Goal: Information Seeking & Learning: Understand process/instructions

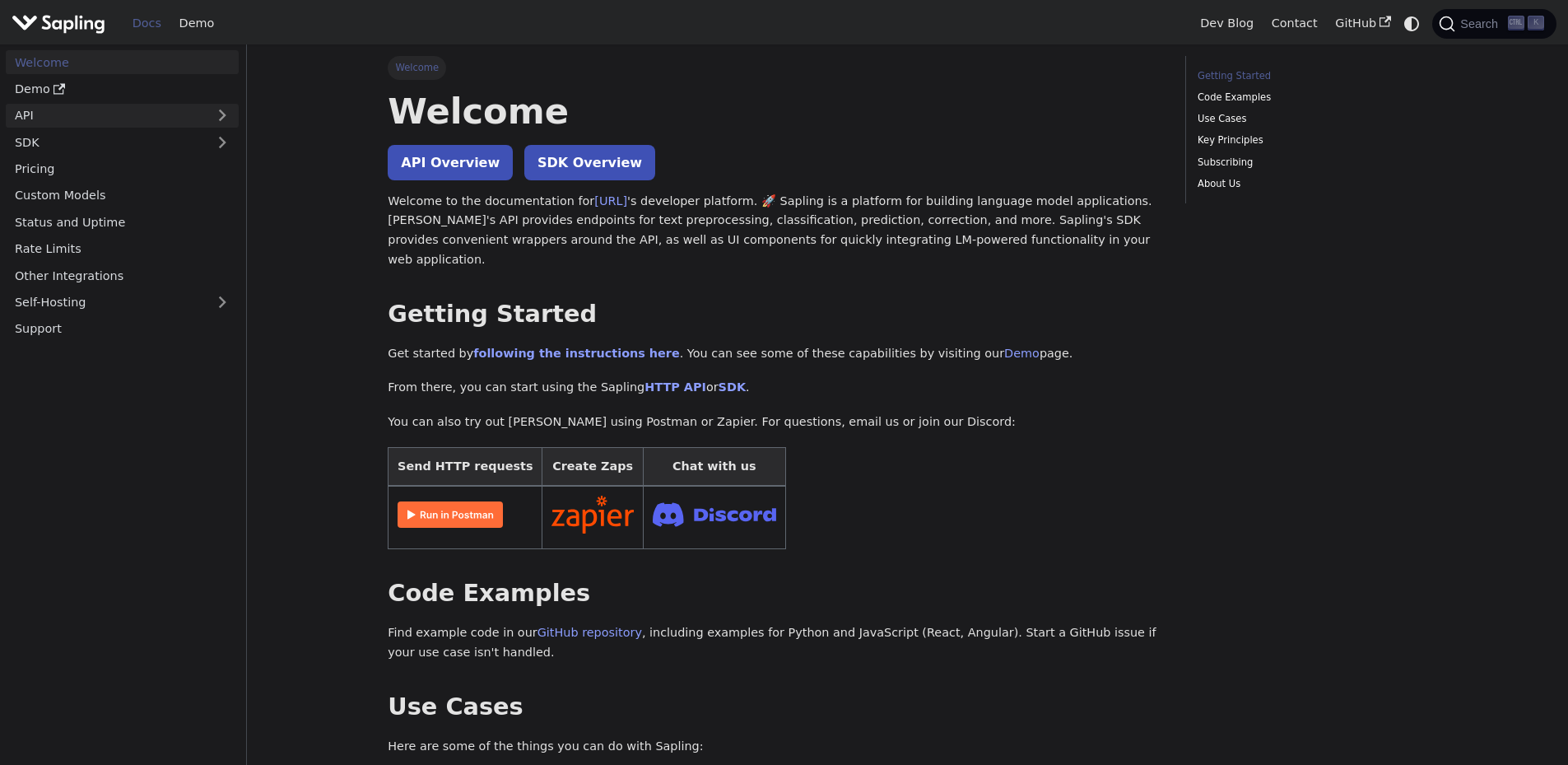
click at [62, 112] on link "API" at bounding box center [105, 115] width 200 height 24
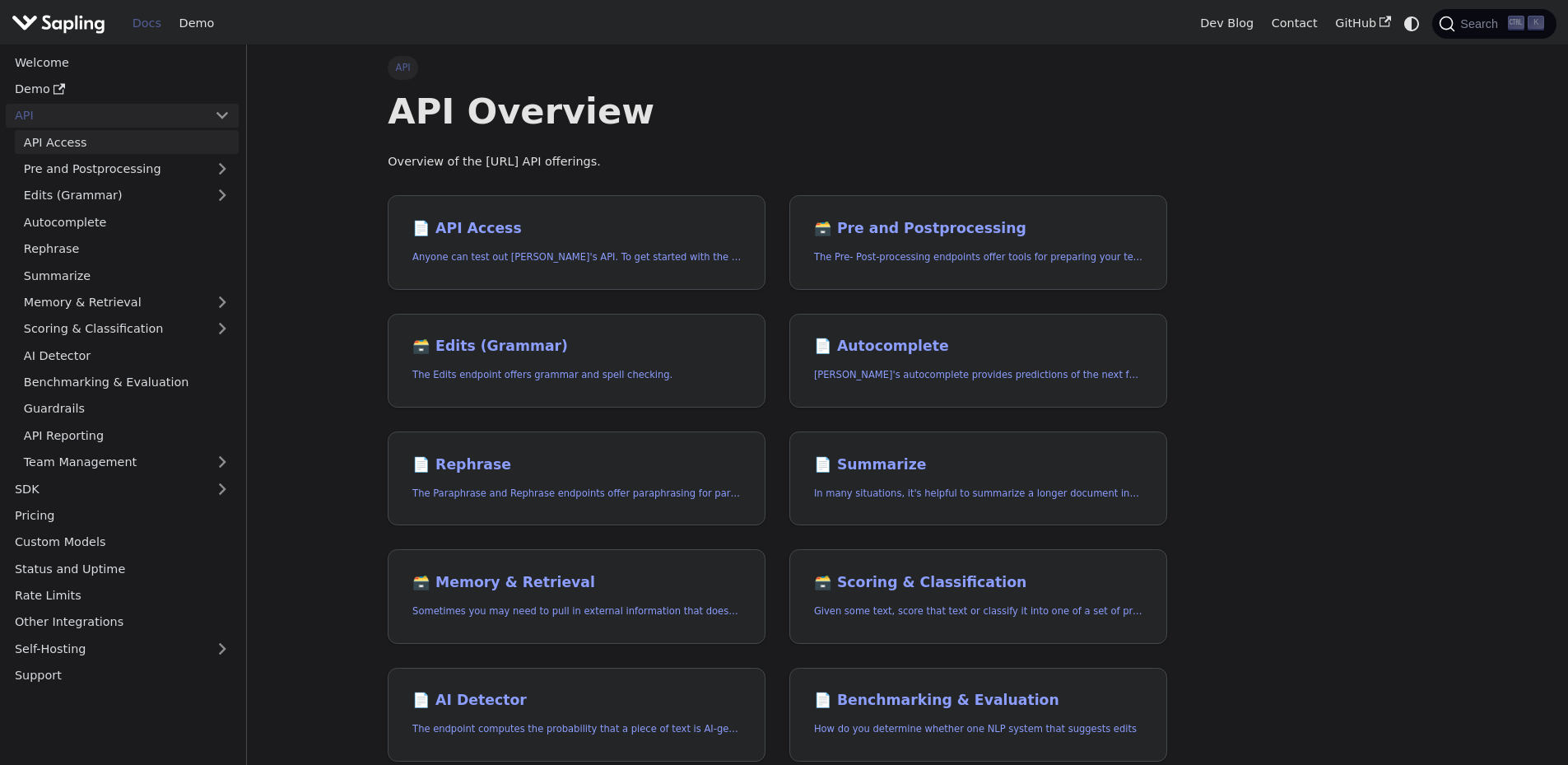
click at [90, 143] on link "API Access" at bounding box center [127, 142] width 224 height 24
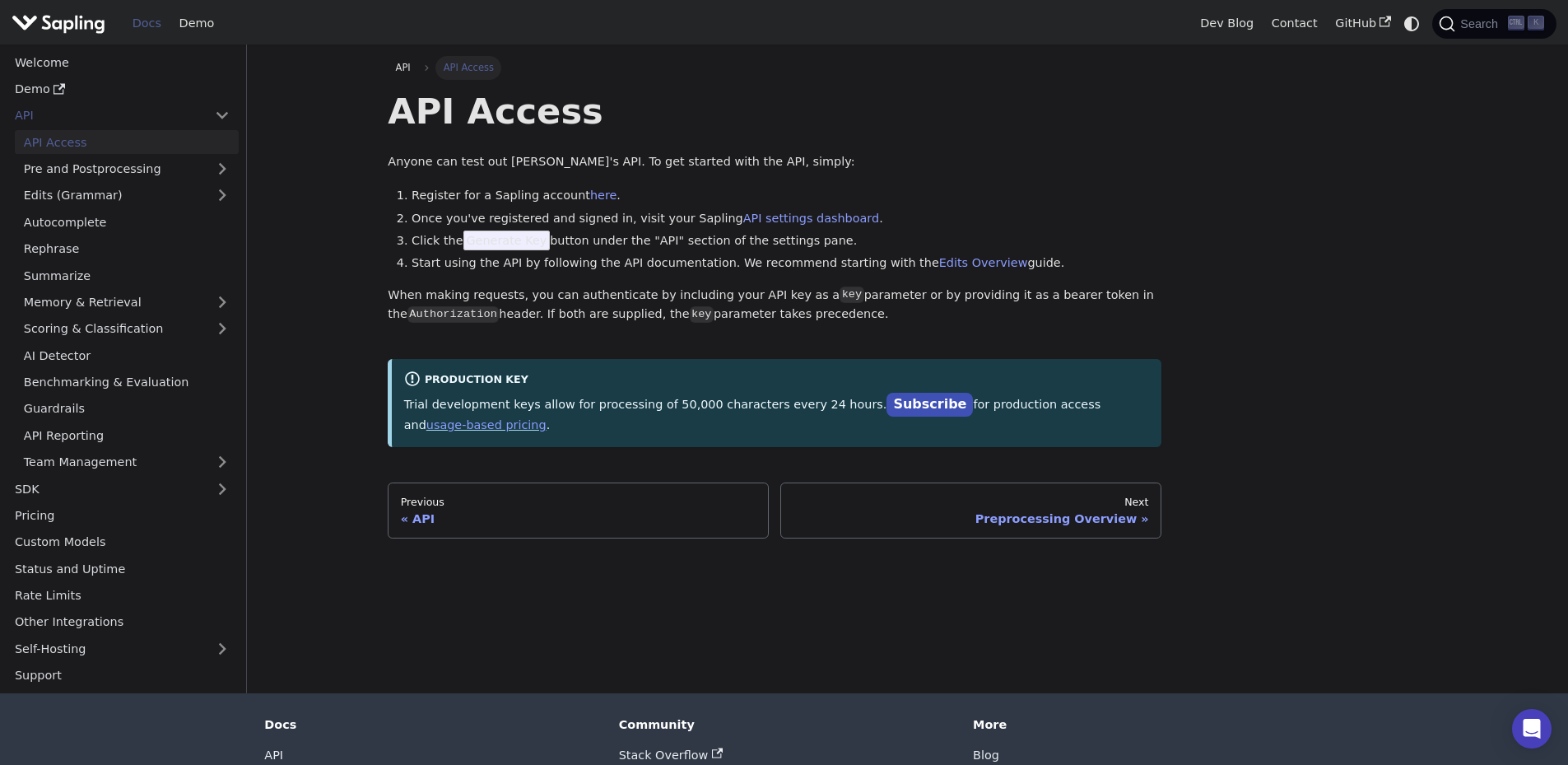
click at [507, 239] on span "Generate Key" at bounding box center [507, 240] width 87 height 20
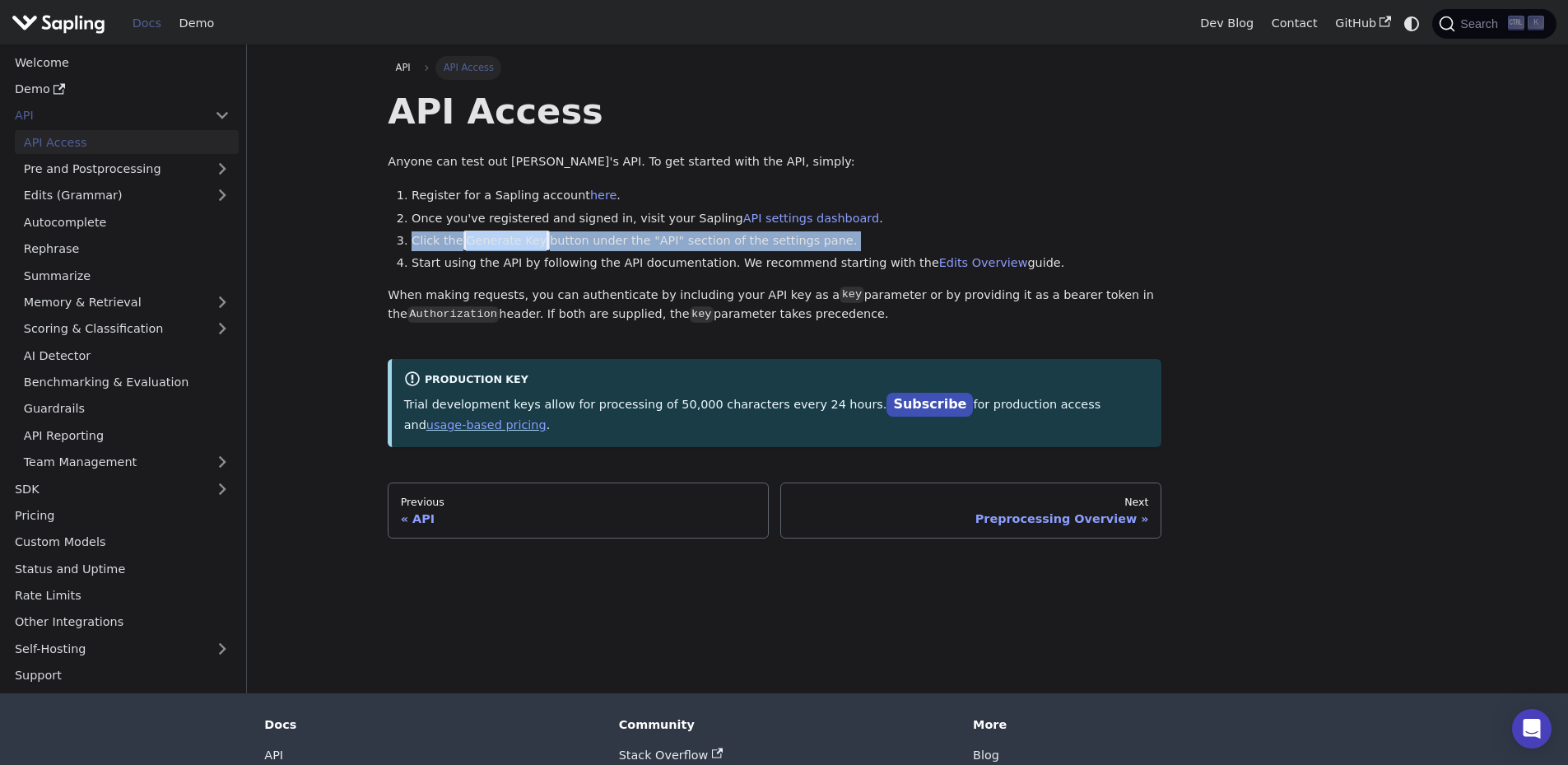
click at [507, 239] on span "Generate Key" at bounding box center [507, 240] width 87 height 20
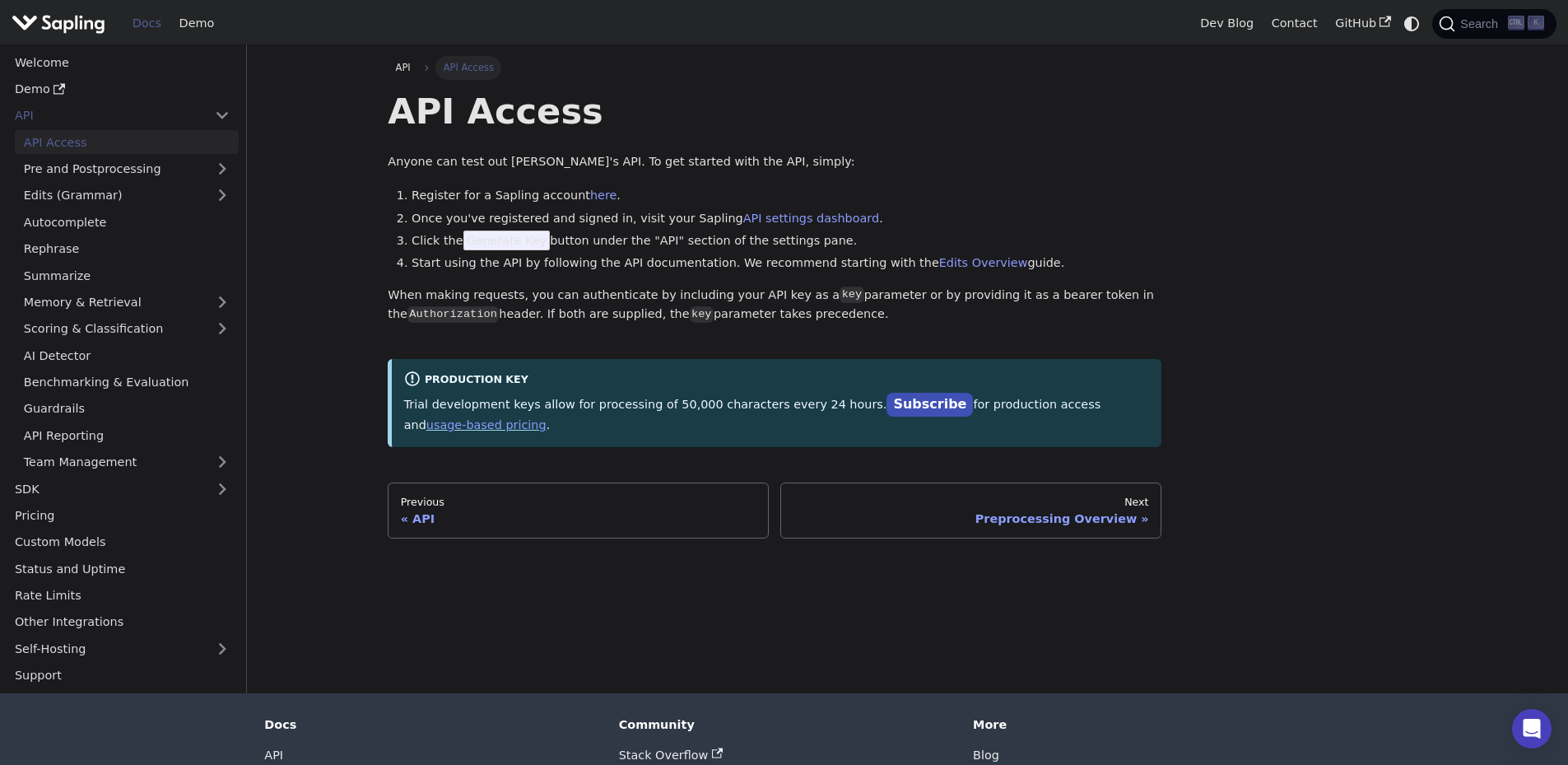
click at [527, 278] on div "API Access Anyone can test out [PERSON_NAME]'s API. To get started with the API…" at bounding box center [774, 268] width 774 height 358
click at [516, 245] on span "Generate Key" at bounding box center [507, 240] width 87 height 20
click at [499, 244] on span "Generate Key" at bounding box center [507, 240] width 87 height 20
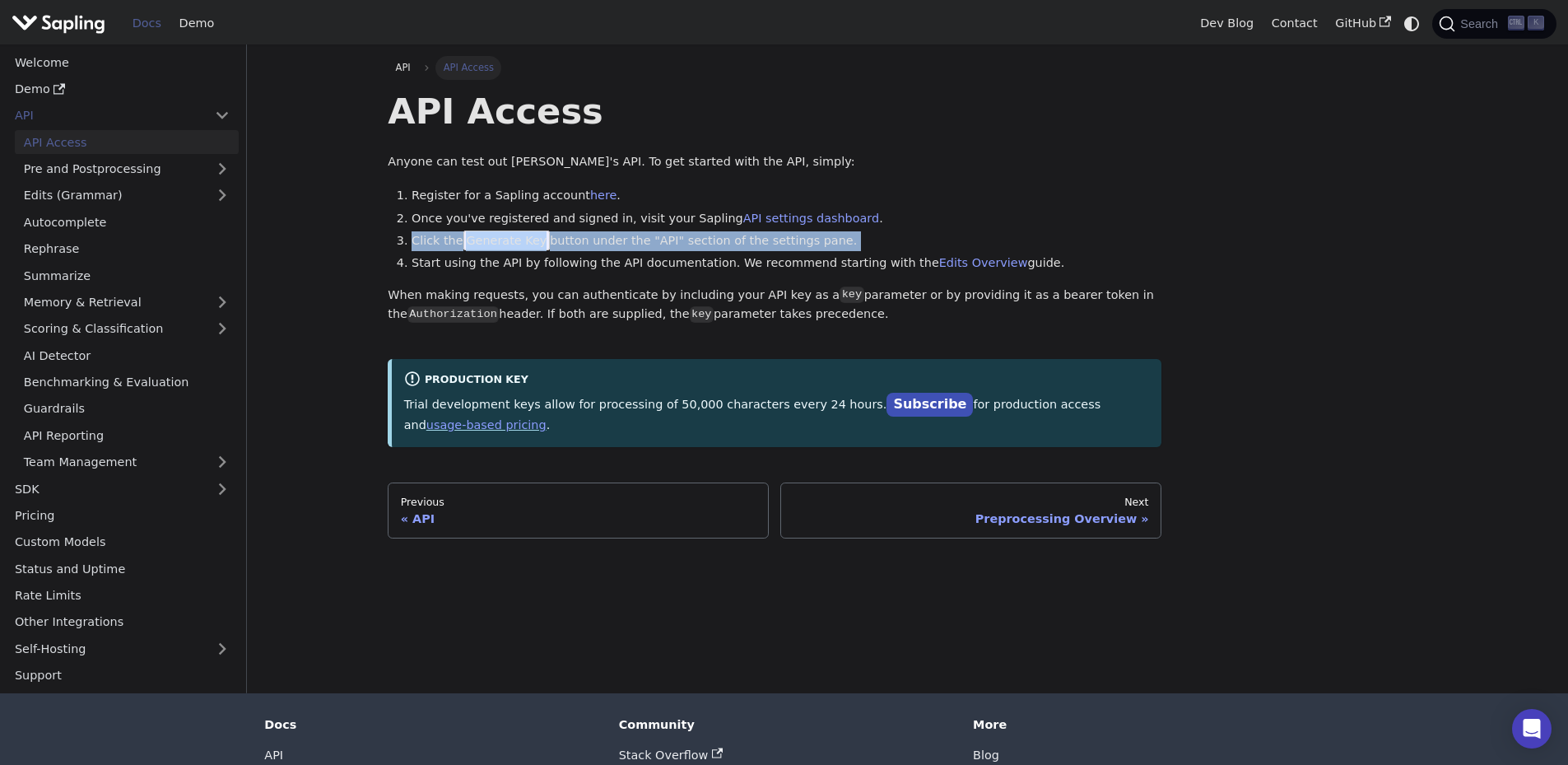
click at [499, 244] on span "Generate Key" at bounding box center [507, 240] width 87 height 20
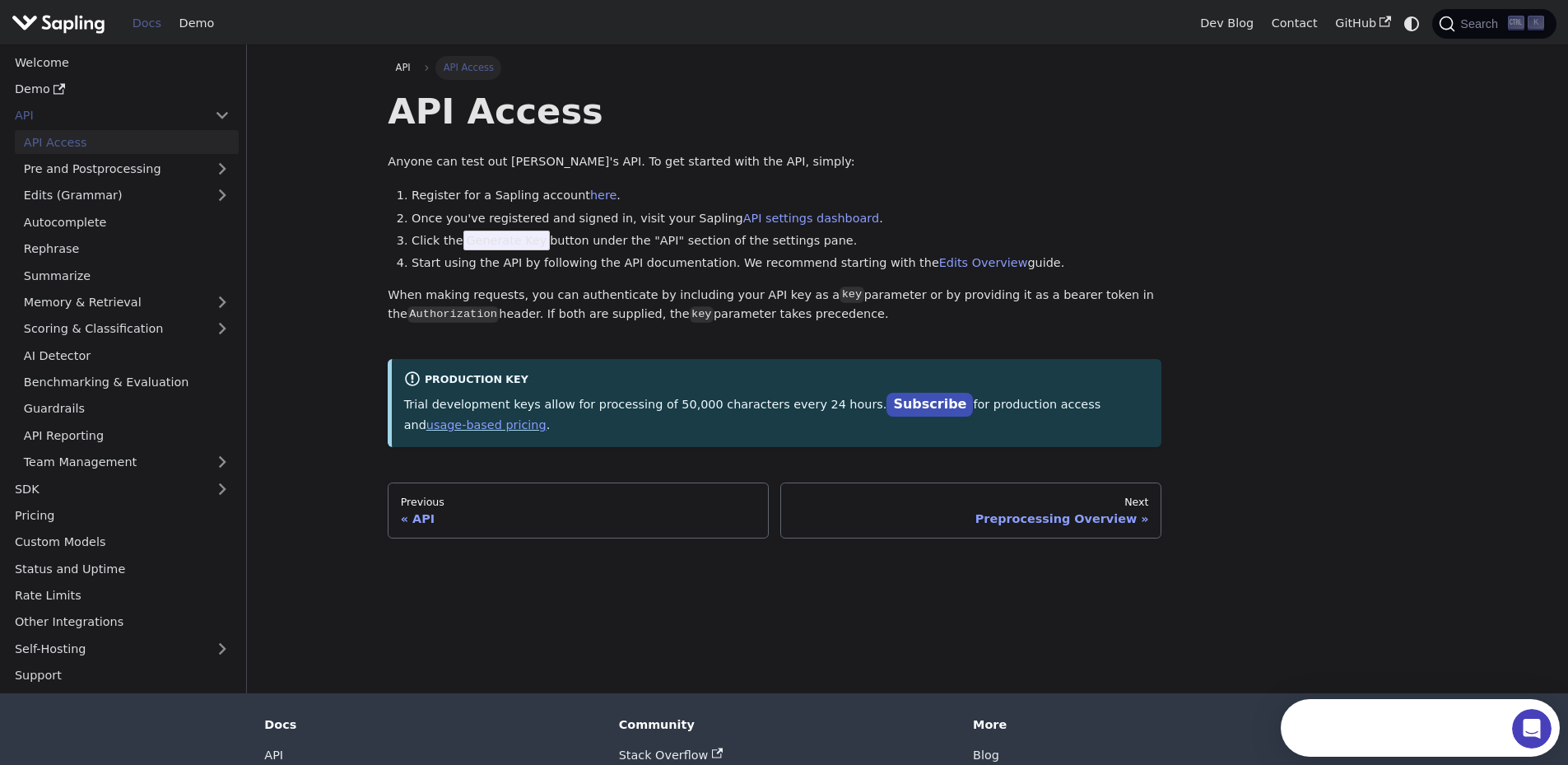
drag, startPoint x: 868, startPoint y: 265, endPoint x: 849, endPoint y: 241, distance: 30.6
click at [867, 265] on li "Start using the API by following the API documentation. We recommend starting w…" at bounding box center [786, 263] width 750 height 20
click at [809, 219] on link "API settings dashboard" at bounding box center [811, 218] width 136 height 13
